Goal: Task Accomplishment & Management: Manage account settings

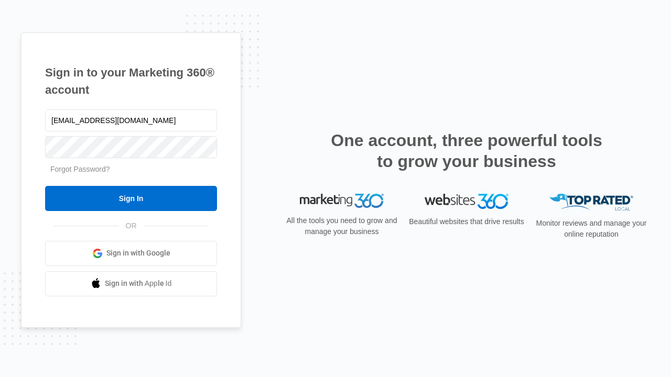
type input "dankie614@gmail.com"
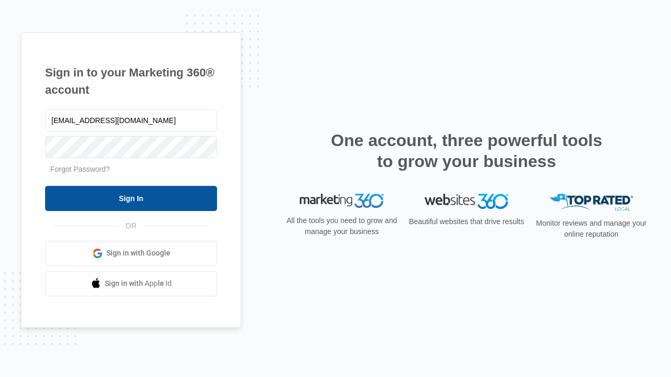
click at [131, 198] on input "Sign In" at bounding box center [131, 198] width 172 height 25
